Goal: Task Accomplishment & Management: Manage account settings

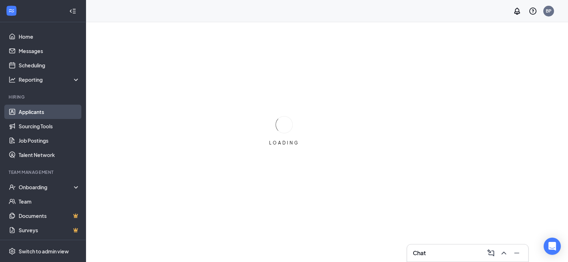
click at [24, 111] on link "Applicants" at bounding box center [49, 112] width 61 height 14
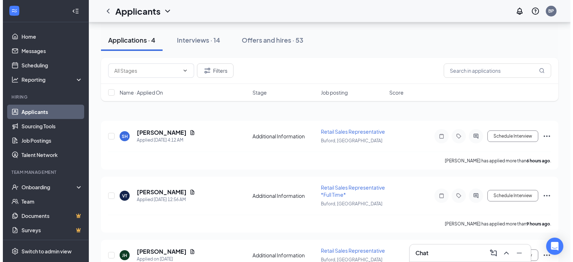
scroll to position [36, 0]
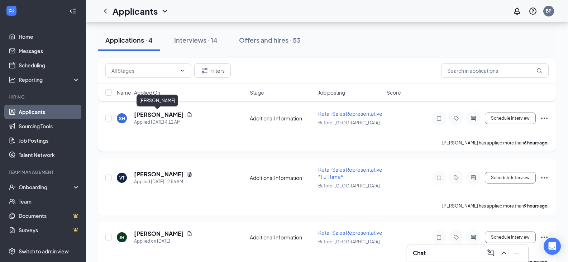
click at [148, 115] on h5 "[PERSON_NAME]" at bounding box center [159, 115] width 50 height 8
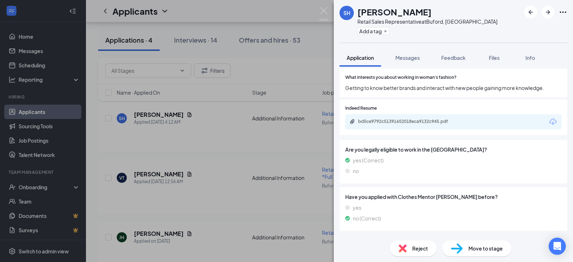
scroll to position [249, 0]
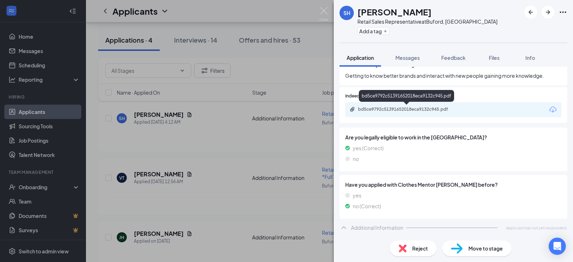
click at [402, 108] on div "bd5ce9792c51391652018eca9132c945.pdf" at bounding box center [408, 109] width 100 height 6
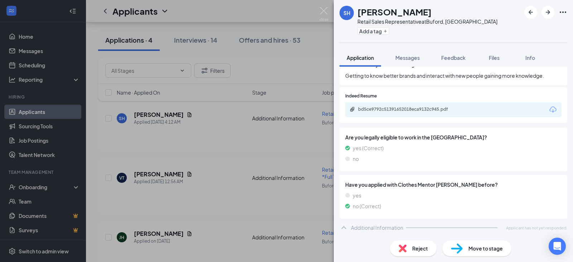
scroll to position [246, 0]
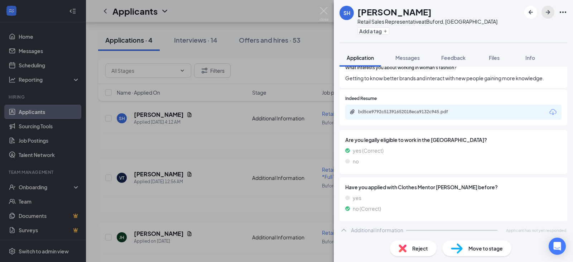
click at [546, 10] on icon "ArrowRight" at bounding box center [548, 12] width 9 height 9
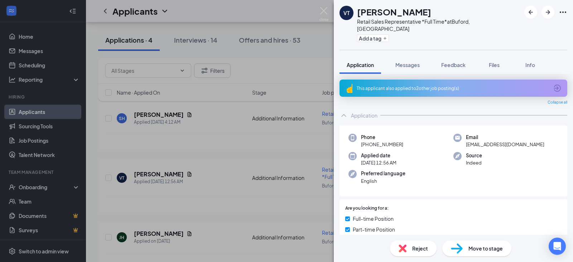
click at [427, 85] on div "This applicant also applied to 2 other job posting(s)" at bounding box center [453, 88] width 192 height 6
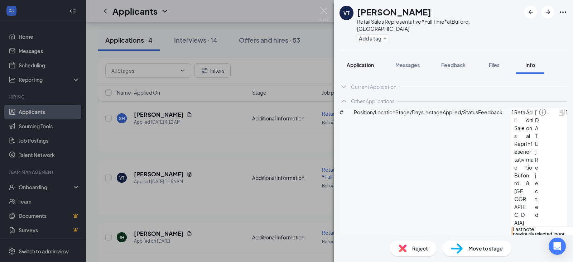
click at [369, 62] on span "Application" at bounding box center [360, 65] width 27 height 6
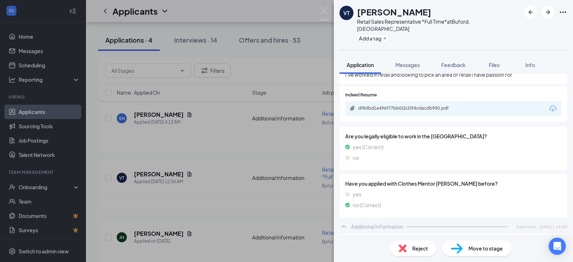
scroll to position [270, 0]
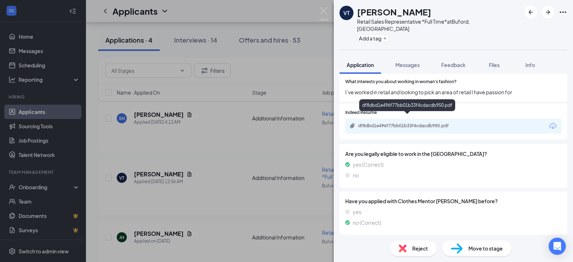
click at [403, 123] on div "df8dbd1e496f77bb01b33f4cdacdb950.pdf" at bounding box center [408, 126] width 100 height 6
click at [459, 62] on span "Feedback" at bounding box center [453, 65] width 24 height 6
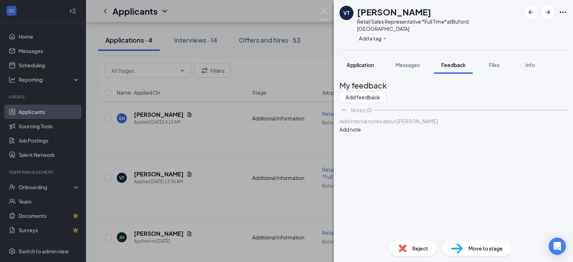
click at [361, 62] on span "Application" at bounding box center [360, 65] width 27 height 6
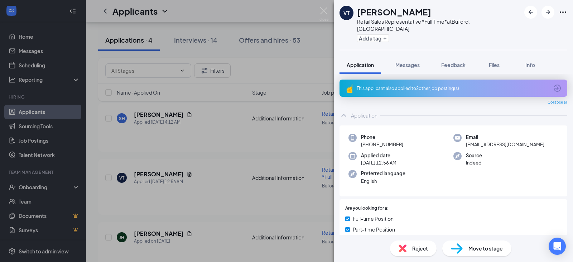
click at [397, 85] on div "This applicant also applied to 2 other job posting(s)" at bounding box center [453, 88] width 192 height 6
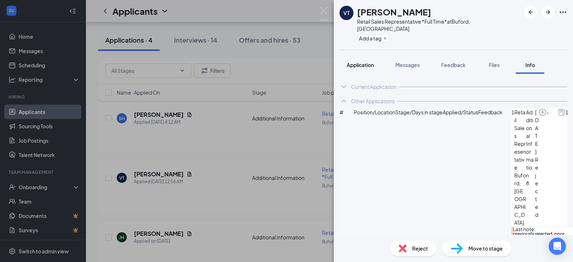
click at [368, 62] on span "Application" at bounding box center [360, 65] width 27 height 6
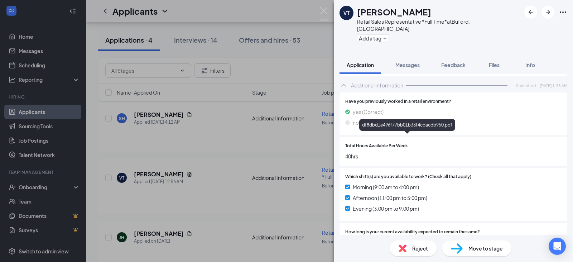
scroll to position [430, 0]
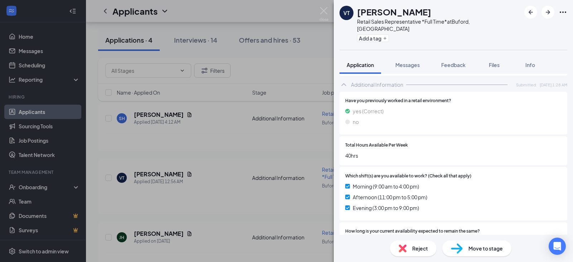
click at [418, 249] on span "Reject" at bounding box center [420, 248] width 16 height 8
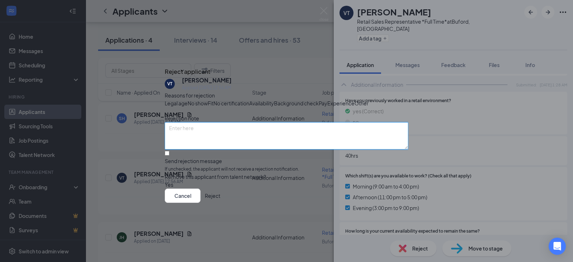
click at [236, 140] on textarea at bounding box center [287, 135] width 244 height 27
type textarea "previously applied and rejected, poor answers"
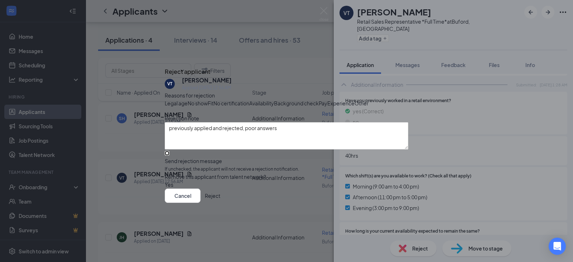
click at [169, 155] on input "Send rejection message If unchecked, the applicant will not receive a rejection…" at bounding box center [167, 153] width 5 height 5
checkbox input "true"
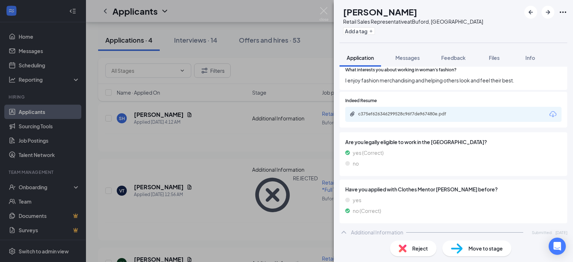
scroll to position [240, 0]
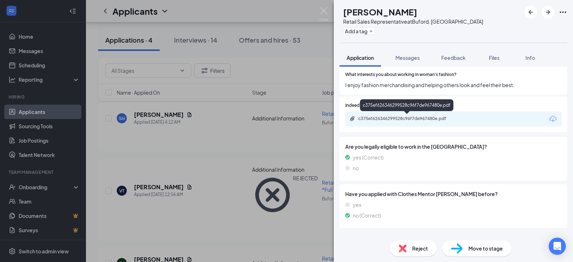
click at [409, 118] on div "c375ef626346299528c96f7de967480e.pdf" at bounding box center [408, 119] width 100 height 6
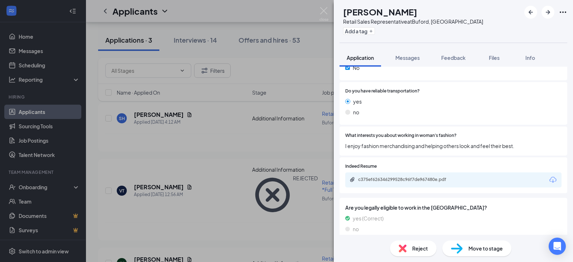
scroll to position [179, 0]
click at [414, 248] on span "Reject" at bounding box center [420, 248] width 16 height 8
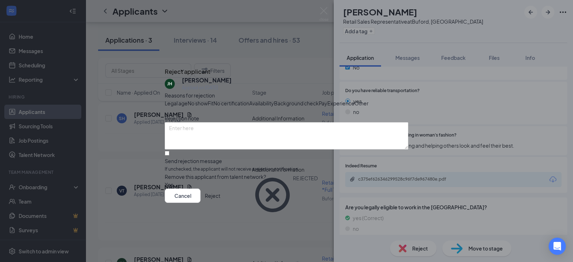
click at [274, 99] on span "Availability" at bounding box center [261, 103] width 25 height 8
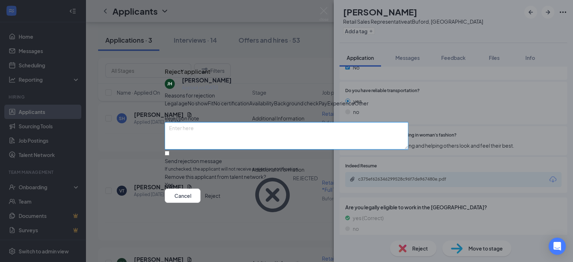
click at [237, 140] on textarea at bounding box center [287, 135] width 244 height 27
type textarea "good answers, no weekend availability"
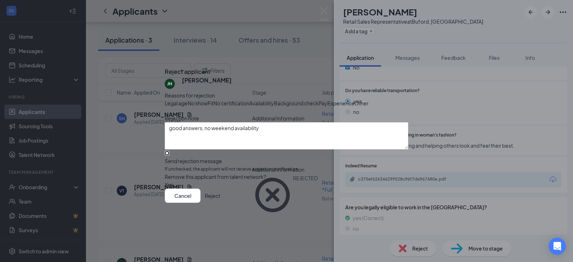
click at [169, 155] on input "Send rejection message If unchecked, the applicant will not receive a rejection…" at bounding box center [167, 153] width 5 height 5
checkbox input "true"
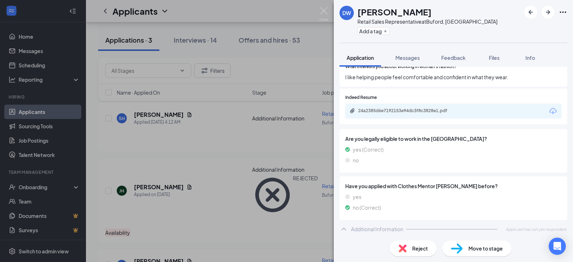
scroll to position [249, 0]
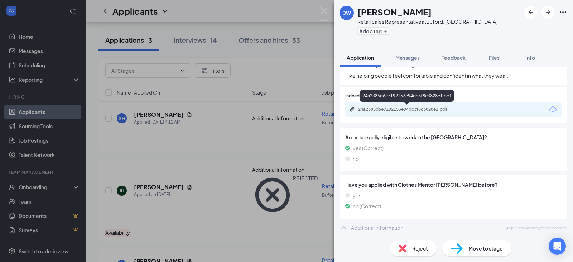
click at [371, 108] on div "24a2385d6e7192153e94dc3f8c3828e1.pdf" at bounding box center [408, 109] width 100 height 6
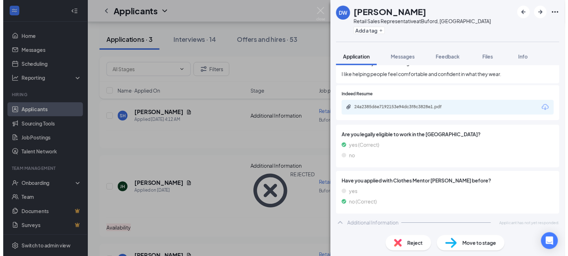
scroll to position [246, 0]
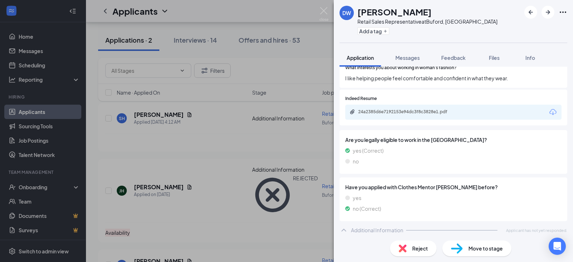
click at [241, 140] on div "DW [PERSON_NAME] Retail Sales Representative at [GEOGRAPHIC_DATA], [GEOGRAPHIC_…" at bounding box center [286, 131] width 573 height 262
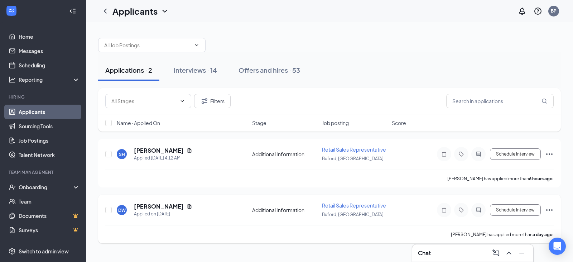
click at [549, 210] on icon "Ellipses" at bounding box center [549, 209] width 6 height 1
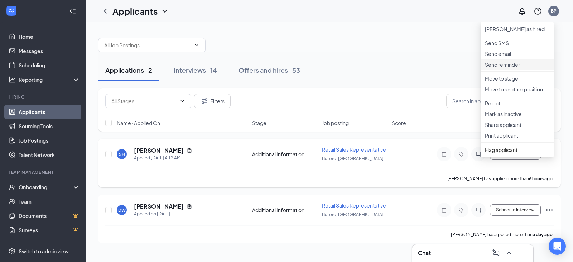
click at [508, 68] on p "Send reminder" at bounding box center [517, 64] width 64 height 7
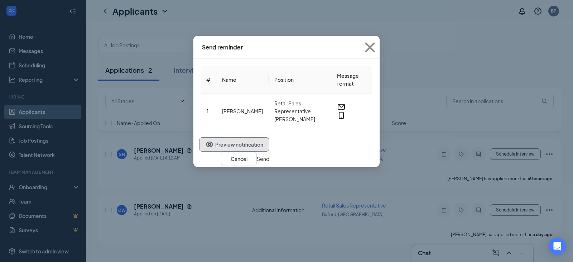
click at [207, 152] on button "Preview notification" at bounding box center [234, 144] width 70 height 14
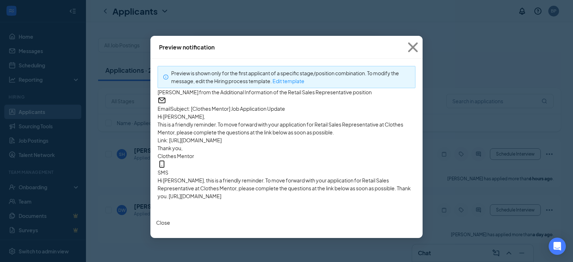
scroll to position [36, 0]
click at [170, 226] on button "Close" at bounding box center [163, 223] width 14 height 8
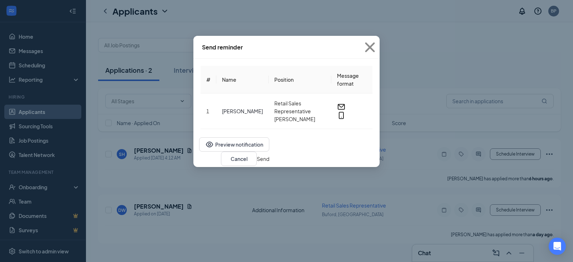
click at [269, 159] on button "Send" at bounding box center [263, 159] width 13 height 8
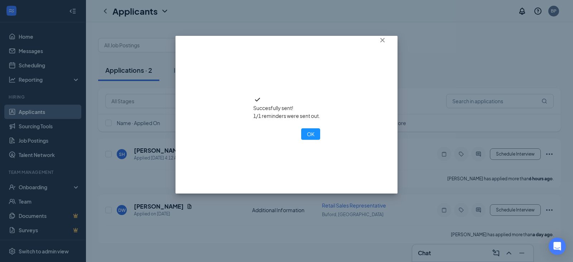
click at [378, 51] on div "Succesfully sent! 1/1 reminders were sent out. OK" at bounding box center [287, 115] width 222 height 158
click at [382, 42] on icon "Cross" at bounding box center [382, 40] width 4 height 4
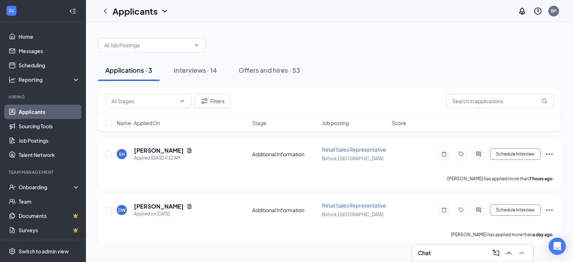
click at [30, 109] on link "Applicants" at bounding box center [49, 112] width 61 height 14
click at [32, 35] on link "Home" at bounding box center [49, 36] width 61 height 14
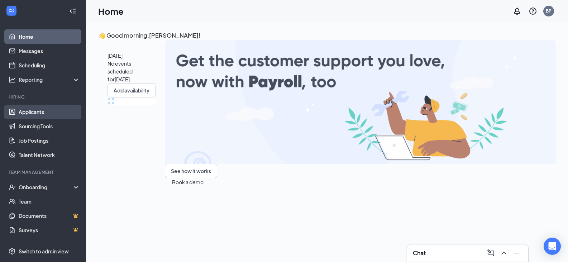
click at [35, 110] on link "Applicants" at bounding box center [49, 112] width 61 height 14
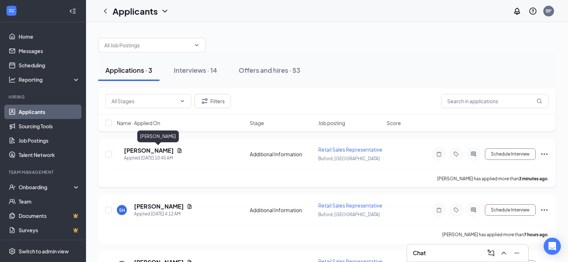
click at [161, 150] on h5 "[PERSON_NAME]" at bounding box center [149, 151] width 50 height 8
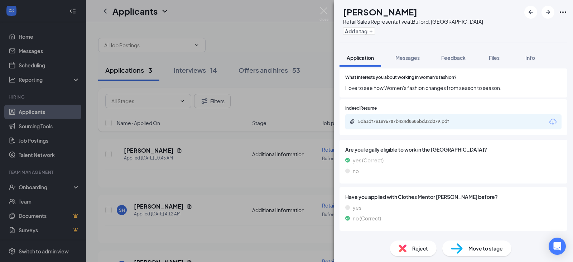
scroll to position [249, 0]
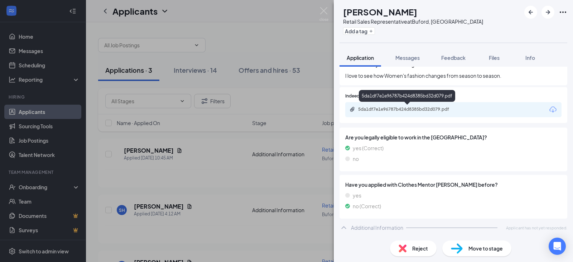
click at [428, 107] on div "5da1df7e1e96787b424d8385bd32d079.pdf" at bounding box center [408, 109] width 100 height 6
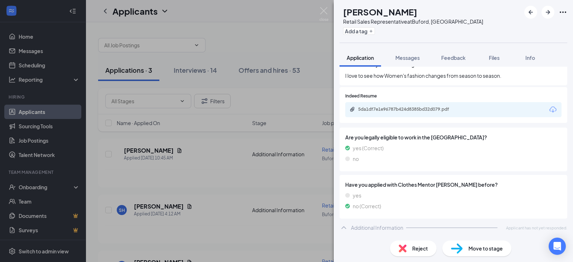
scroll to position [246, 0]
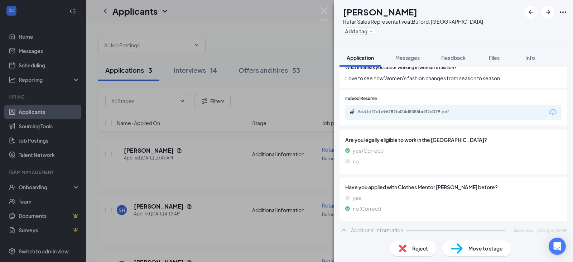
click at [44, 114] on div "[PERSON_NAME] [PERSON_NAME] Retail Sales Representative at [GEOGRAPHIC_DATA], […" at bounding box center [286, 131] width 573 height 262
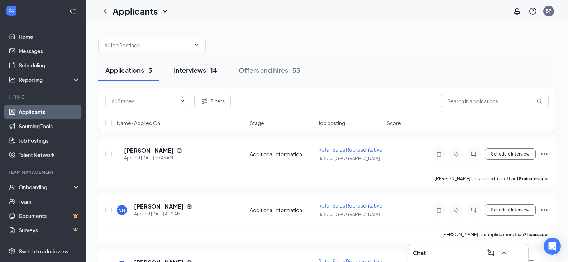
click at [189, 73] on div "Interviews · 14" at bounding box center [195, 70] width 43 height 9
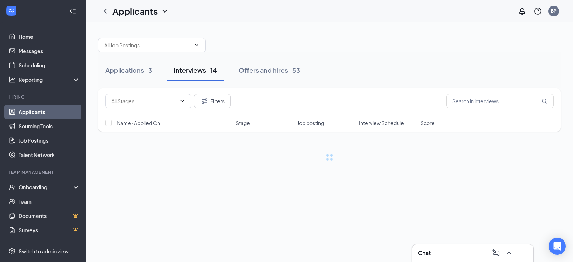
click at [189, 73] on div "Interviews · 14" at bounding box center [195, 70] width 43 height 9
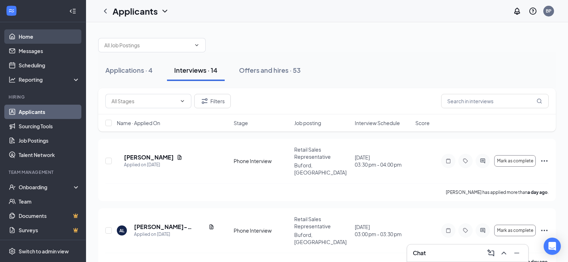
click at [27, 35] on link "Home" at bounding box center [49, 36] width 61 height 14
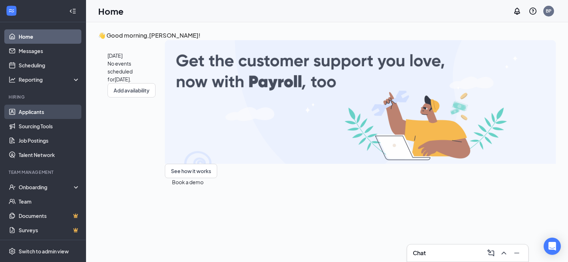
click at [36, 110] on link "Applicants" at bounding box center [49, 112] width 61 height 14
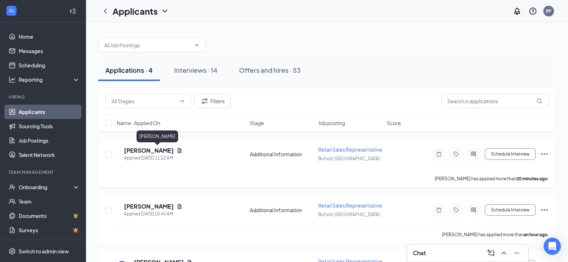
click at [154, 151] on h5 "[PERSON_NAME]" at bounding box center [149, 151] width 50 height 8
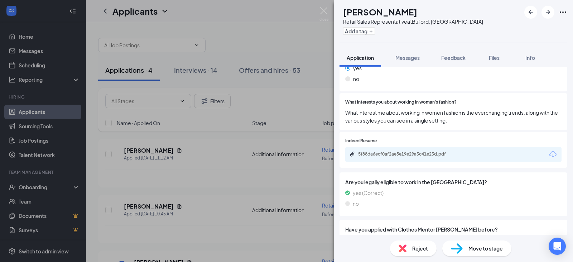
scroll to position [212, 0]
click at [407, 155] on div "5f88da6ecf0af2ae5e19e29a3c41e23d.pdf" at bounding box center [408, 155] width 100 height 6
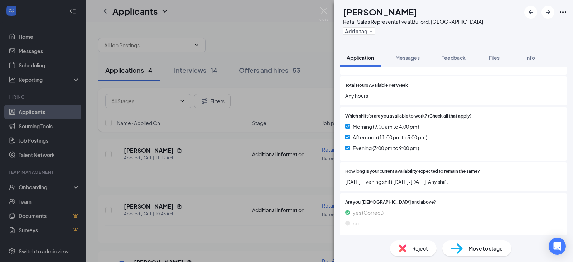
scroll to position [462, 0]
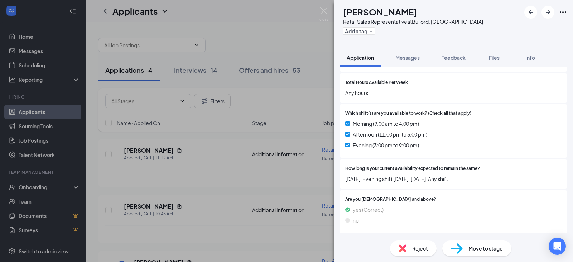
click at [483, 250] on span "Move to stage" at bounding box center [486, 248] width 34 height 8
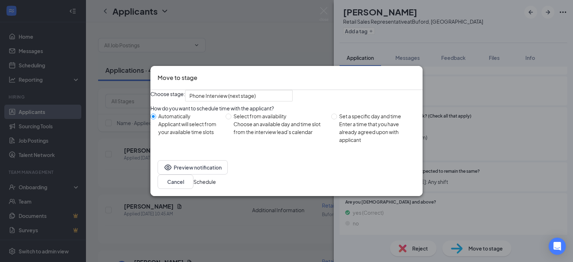
click at [216, 186] on button "Schedule" at bounding box center [204, 182] width 23 height 8
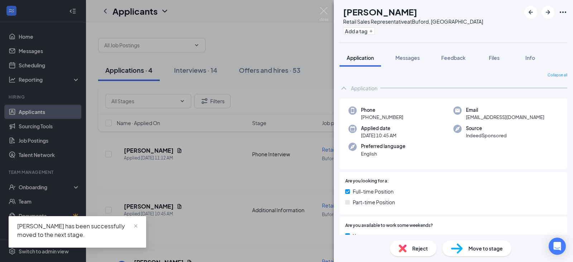
click at [145, 206] on div "[PERSON_NAME] [PERSON_NAME] Retail Sales Representative at [GEOGRAPHIC_DATA], […" at bounding box center [286, 131] width 573 height 262
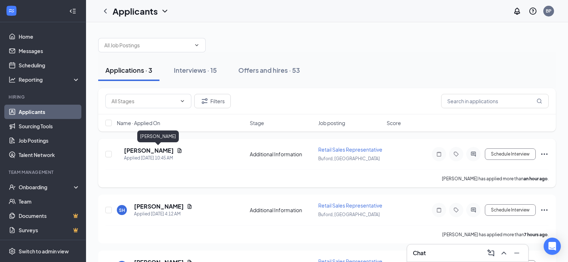
click at [154, 149] on h5 "[PERSON_NAME]" at bounding box center [149, 151] width 50 height 8
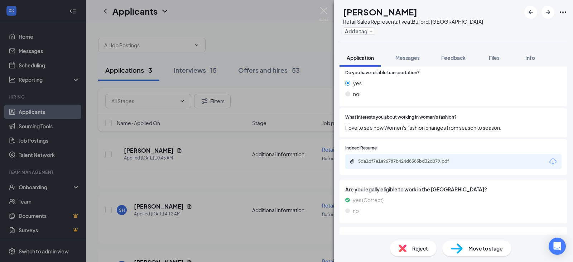
scroll to position [215, 0]
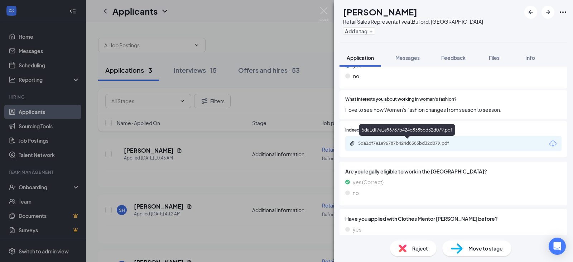
click at [433, 147] on div "5da1df7e1e96787b424d8385bd32d079.pdf" at bounding box center [408, 143] width 116 height 7
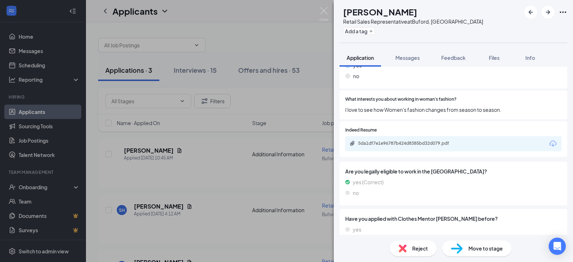
click at [154, 206] on div "[PERSON_NAME] [PERSON_NAME] Retail Sales Representative at [GEOGRAPHIC_DATA], […" at bounding box center [286, 131] width 573 height 262
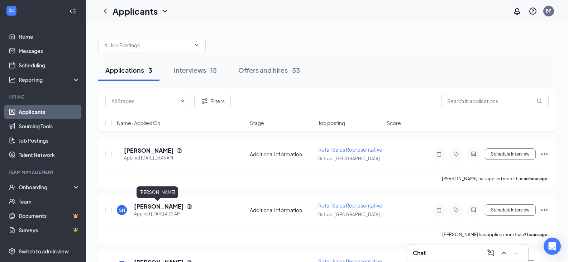
click at [154, 206] on h5 "[PERSON_NAME]" at bounding box center [159, 206] width 50 height 8
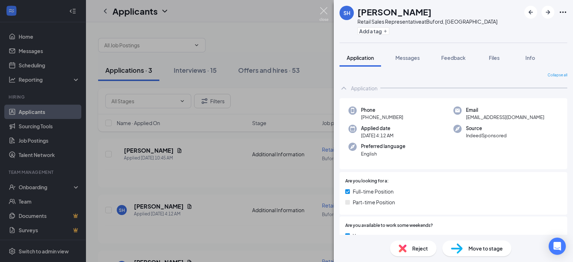
click at [324, 13] on img at bounding box center [324, 14] width 9 height 14
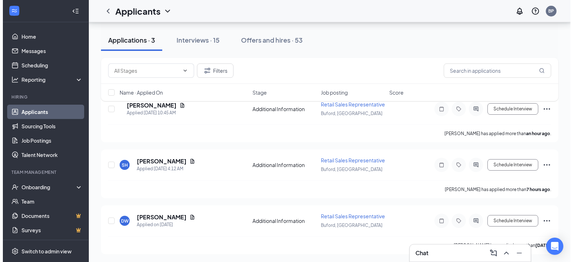
scroll to position [46, 0]
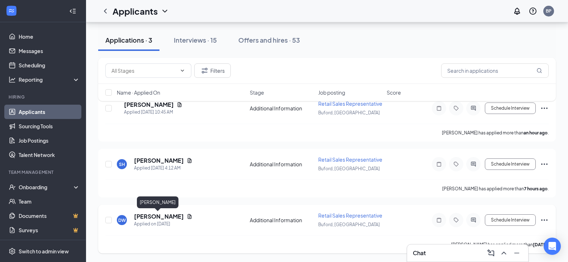
click at [162, 217] on h5 "[PERSON_NAME]" at bounding box center [159, 216] width 50 height 8
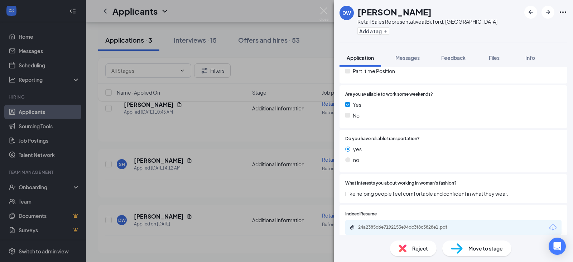
scroll to position [106, 0]
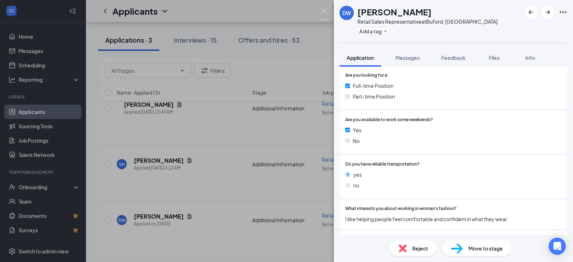
click at [155, 160] on div "DW [PERSON_NAME] Retail Sales Representative at [GEOGRAPHIC_DATA], [GEOGRAPHIC_…" at bounding box center [286, 131] width 573 height 262
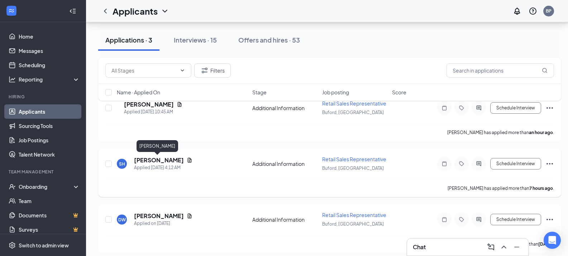
click at [163, 163] on h5 "[PERSON_NAME]" at bounding box center [159, 161] width 50 height 8
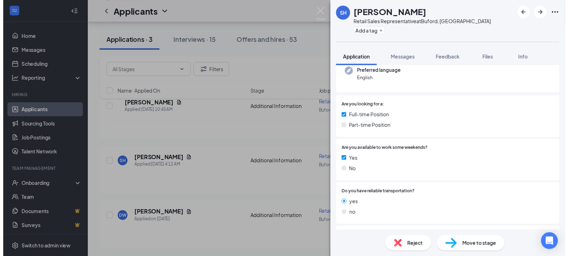
scroll to position [143, 0]
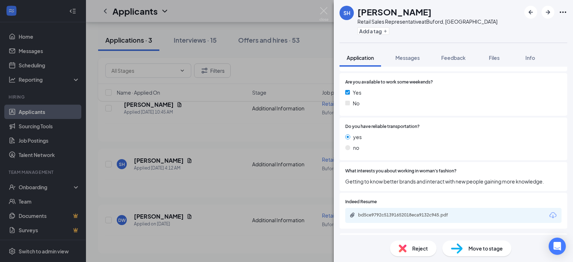
click at [159, 104] on div "SH [PERSON_NAME] Retail Sales Representative at [GEOGRAPHIC_DATA], [GEOGRAPHIC_…" at bounding box center [286, 131] width 573 height 262
